Goal: Navigation & Orientation: Understand site structure

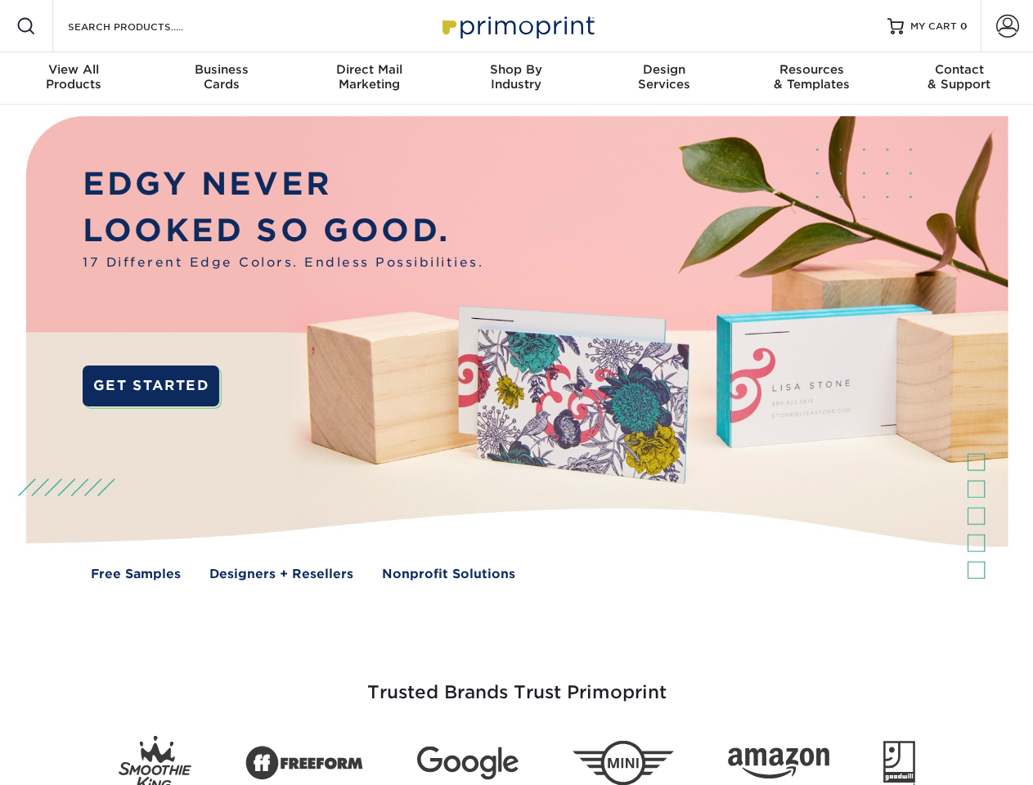
click at [516, 393] on img at bounding box center [516, 360] width 1022 height 511
click at [26, 26] on span at bounding box center [26, 26] width 20 height 20
click at [1007, 26] on span at bounding box center [1007, 26] width 23 height 23
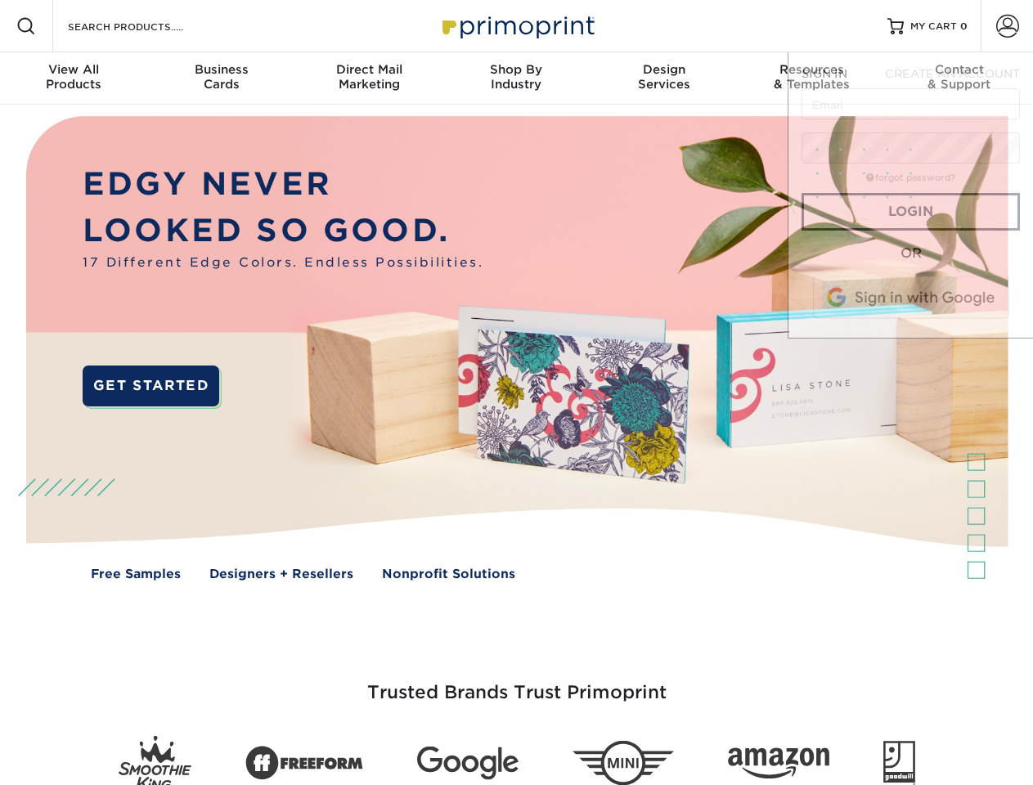
click at [74, 79] on div "View All Products" at bounding box center [73, 76] width 147 height 29
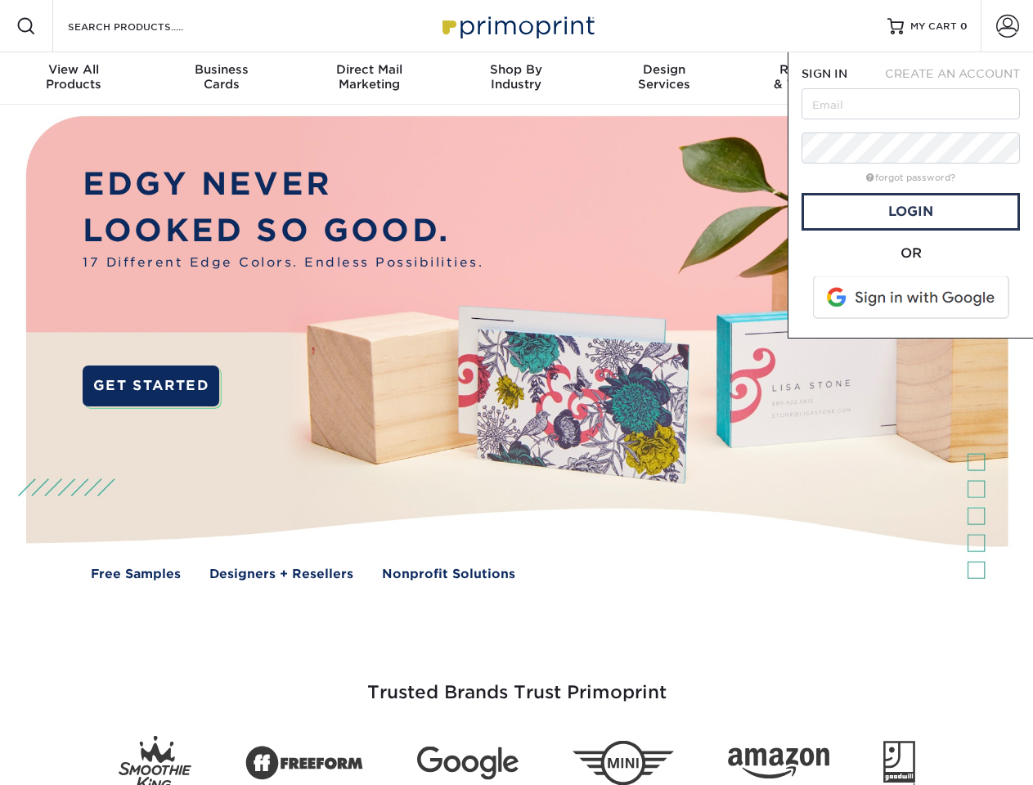
click at [221, 79] on div "Business Cards" at bounding box center [220, 76] width 147 height 29
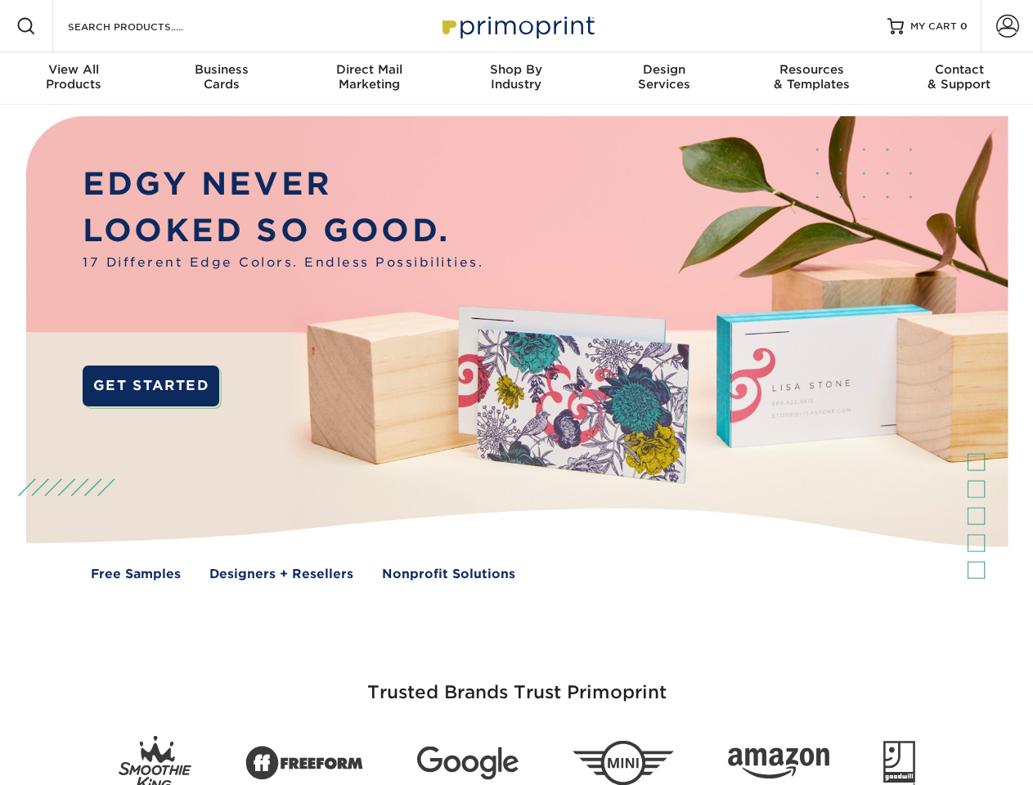
click at [369, 79] on div "Direct Mail Marketing" at bounding box center [368, 76] width 147 height 29
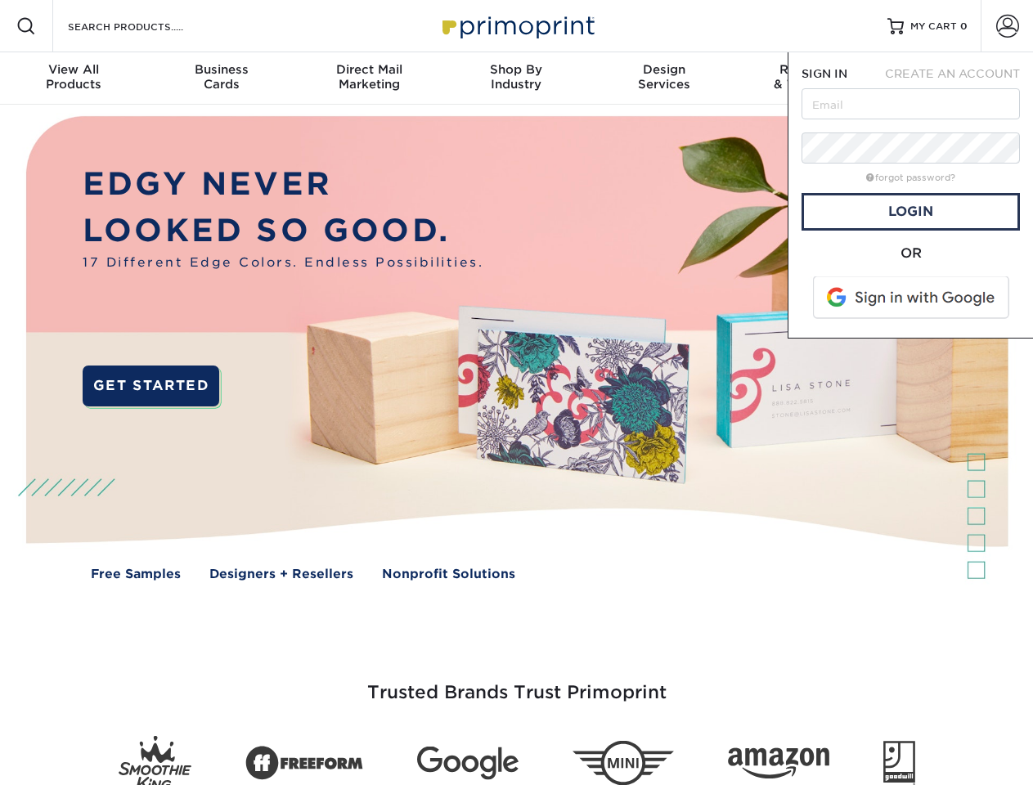
click at [516, 79] on div "Shop By Industry" at bounding box center [516, 76] width 147 height 29
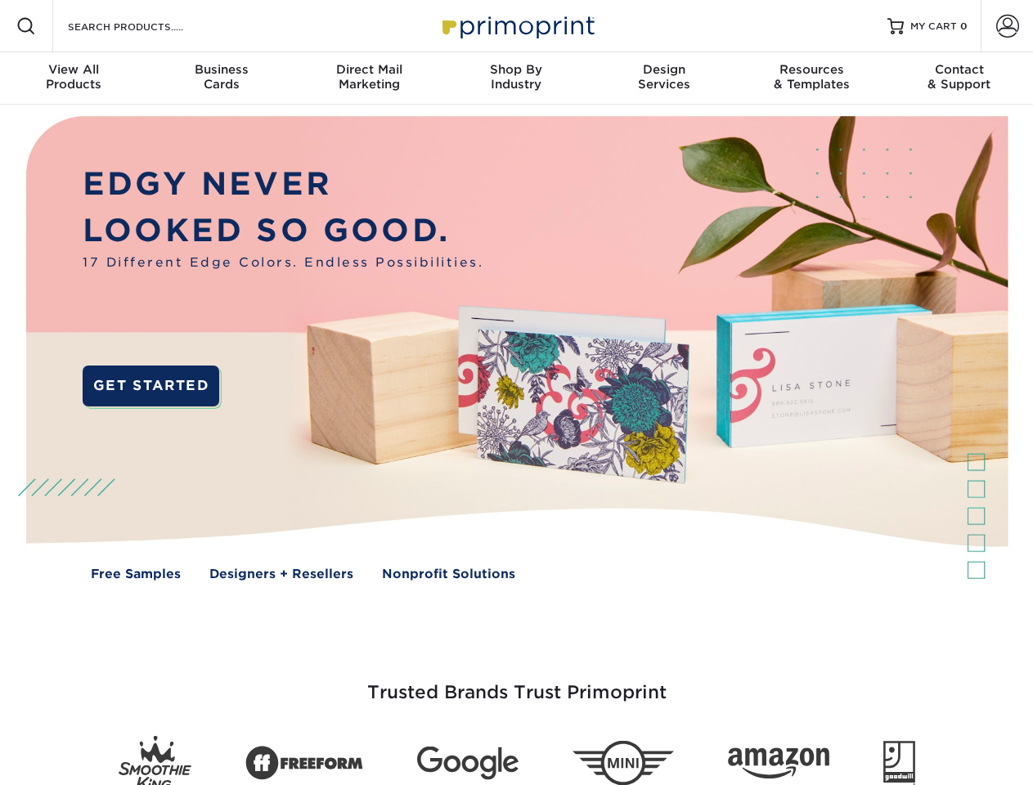
click at [664, 79] on div "Design Services" at bounding box center [664, 76] width 147 height 29
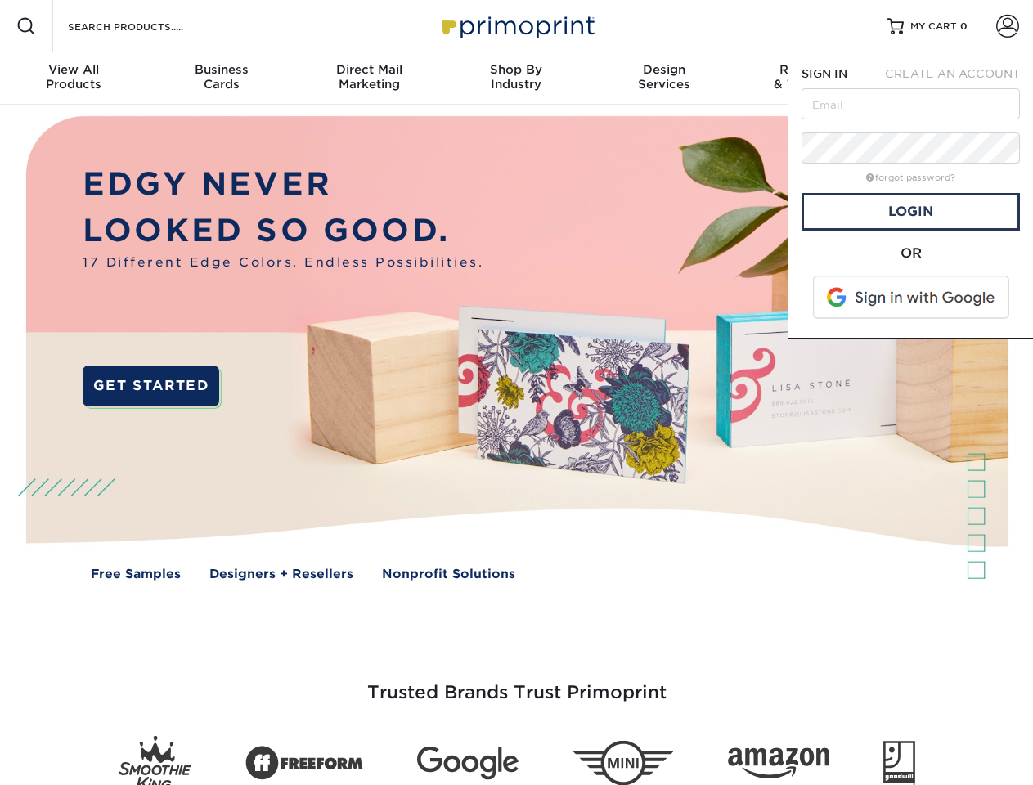
click at [811, 79] on span "SIGN IN" at bounding box center [825, 73] width 46 height 13
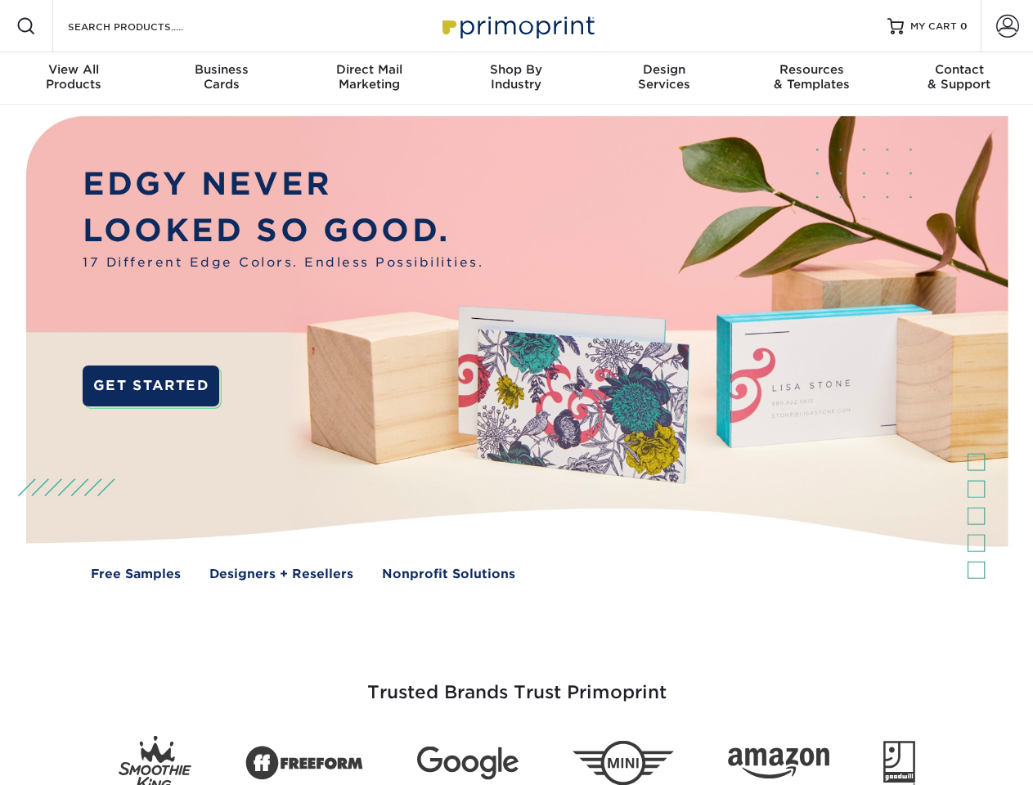
click at [959, 79] on div "Contact & Support" at bounding box center [959, 76] width 147 height 29
